Goal: Information Seeking & Learning: Understand process/instructions

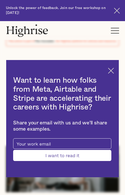
scroll to position [155, 0]
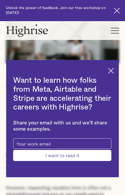
click at [114, 70] on img at bounding box center [111, 71] width 6 height 6
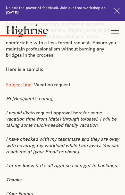
scroll to position [1366, 0]
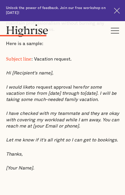
click at [14, 111] on em "I have checked with my teammate and they are okay with covering my workload whi…" at bounding box center [62, 119] width 113 height 17
click at [27, 111] on em "I have checked with my teammate and they are okay with covering my workload whi…" at bounding box center [62, 119] width 113 height 17
click at [48, 111] on em "I have checked with my teammate and they are okay with covering my workload whi…" at bounding box center [62, 119] width 113 height 17
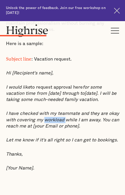
click at [48, 111] on em "I have checked with my teammate and they are okay with covering my workload whi…" at bounding box center [62, 119] width 113 height 17
click at [93, 111] on em "I have checked with my teammate and they are okay with covering my workload whi…" at bounding box center [62, 119] width 113 height 17
click at [102, 111] on em "I have checked with my teammate and they are okay with covering my workload whi…" at bounding box center [62, 119] width 113 height 17
